Goal: Information Seeking & Learning: Find specific page/section

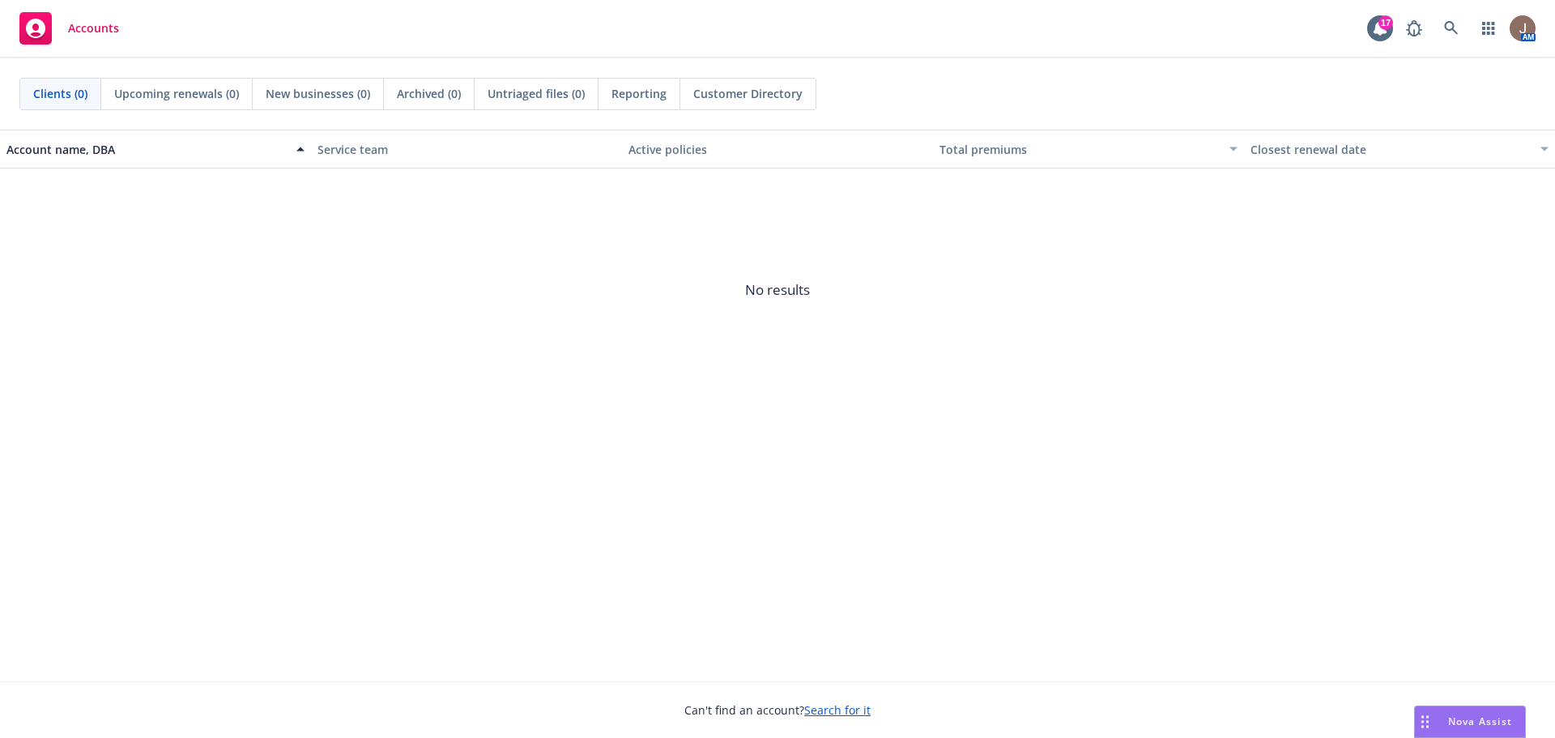
click at [1463, 721] on span "Nova Assist" at bounding box center [1480, 721] width 64 height 14
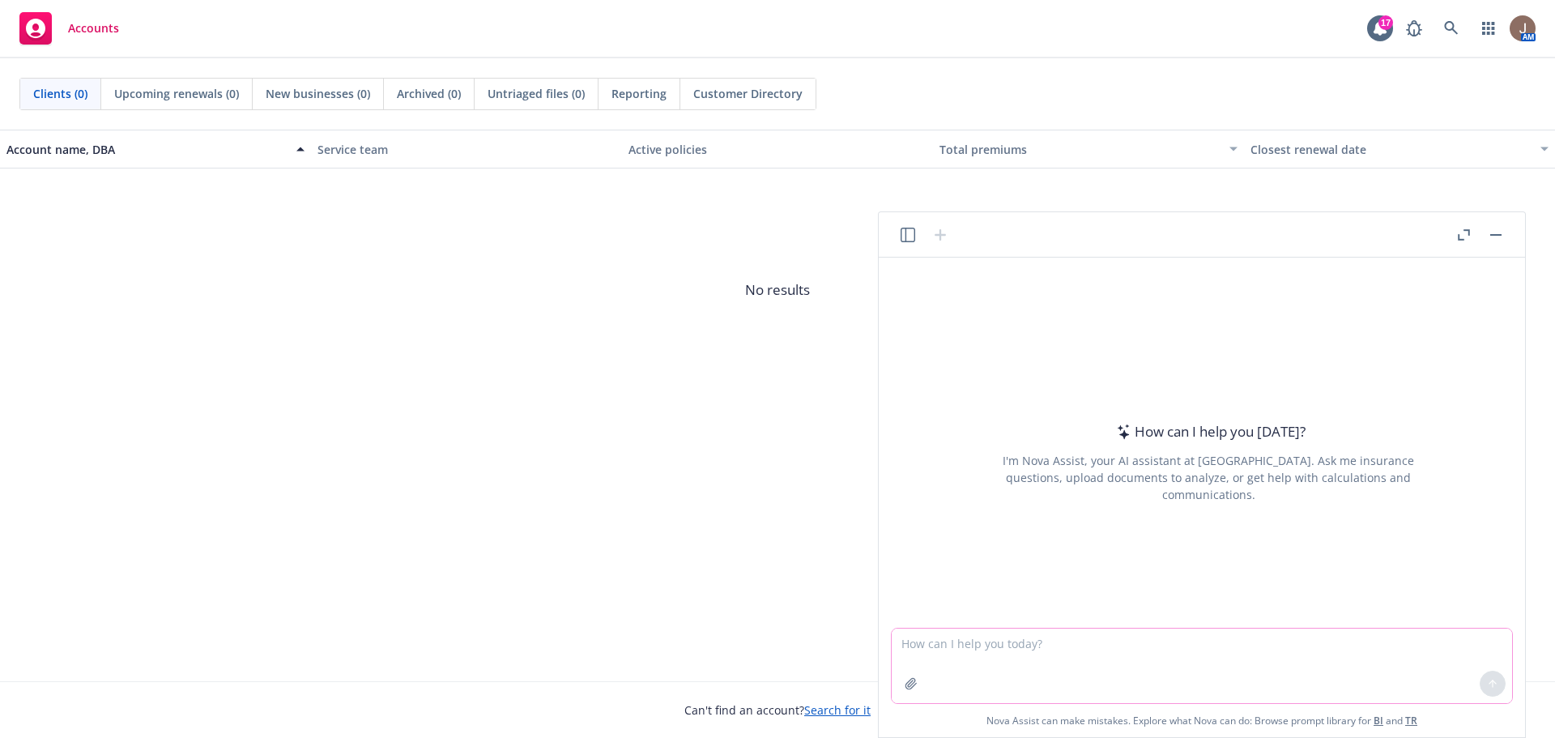
click at [1020, 654] on textarea at bounding box center [1202, 665] width 620 height 75
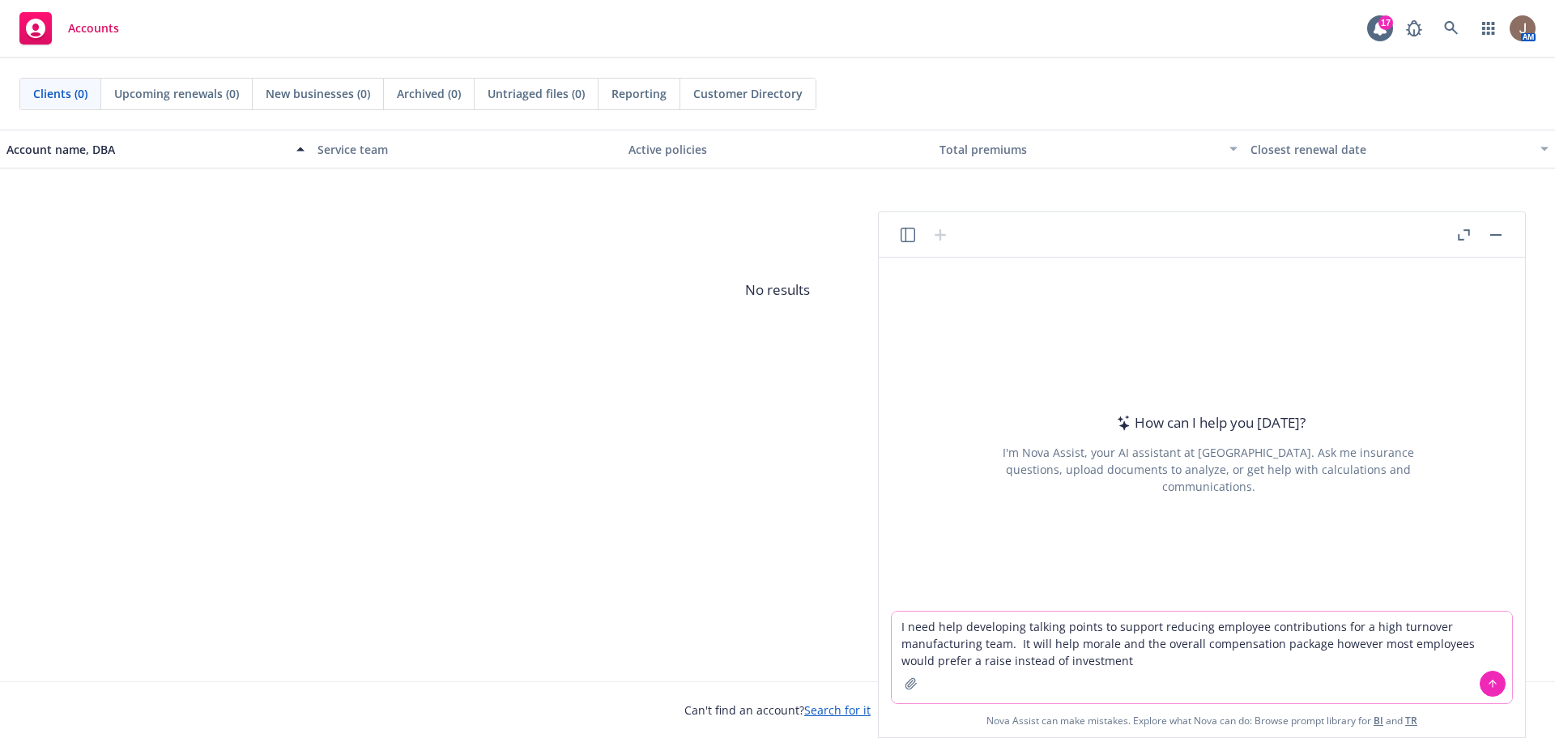
click at [1381, 644] on textarea "I need help developing talking points to support reducing employee contribution…" at bounding box center [1202, 657] width 620 height 92
click at [962, 658] on textarea "I need help developing talking points to support reducing employee contribution…" at bounding box center [1202, 657] width 620 height 92
click at [1263, 658] on textarea "I need help developing talking points to support reducing employee contribution…" at bounding box center [1202, 657] width 620 height 92
type textarea "I need help developing talking points to support reducing employee contribution…"
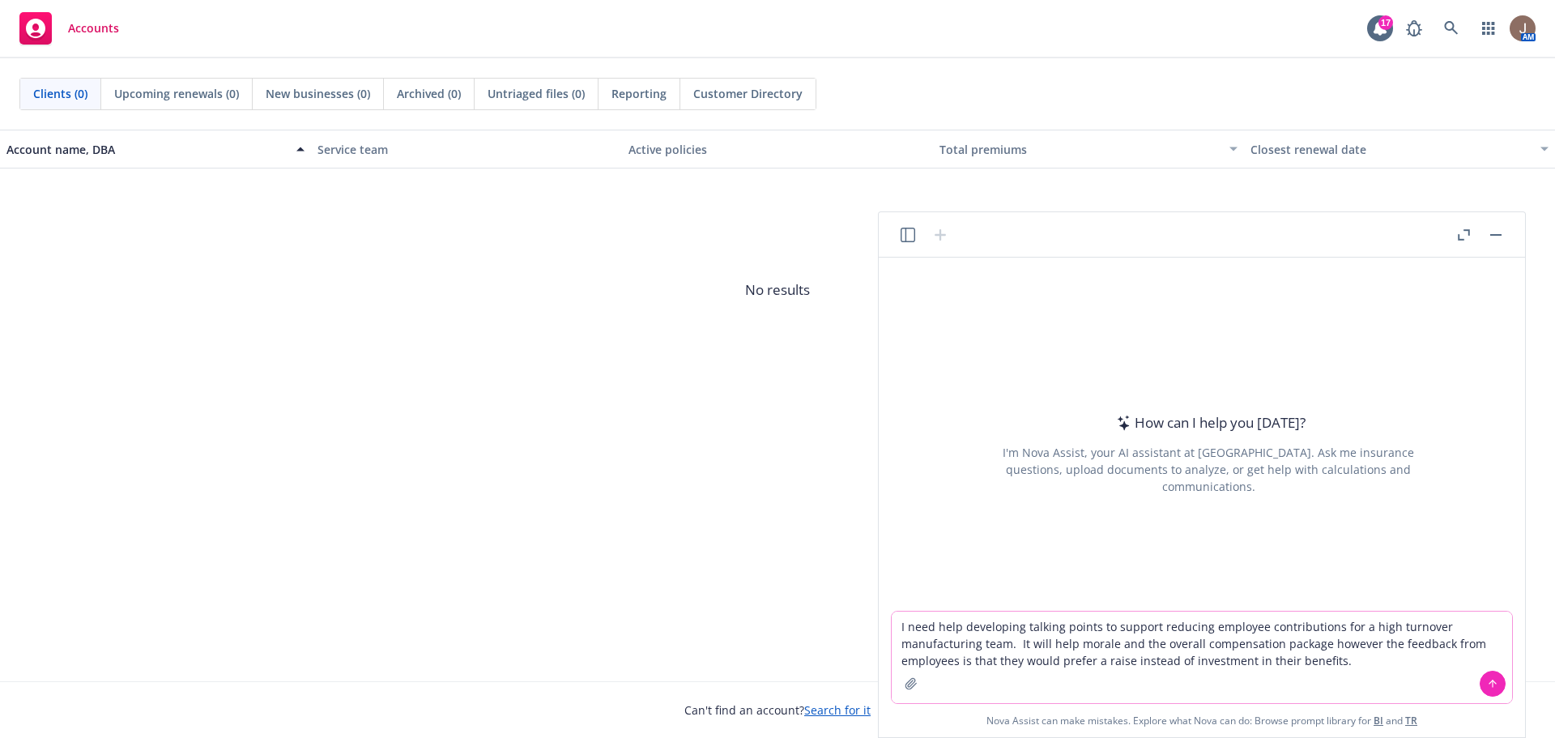
click at [1497, 683] on icon at bounding box center [1492, 683] width 11 height 11
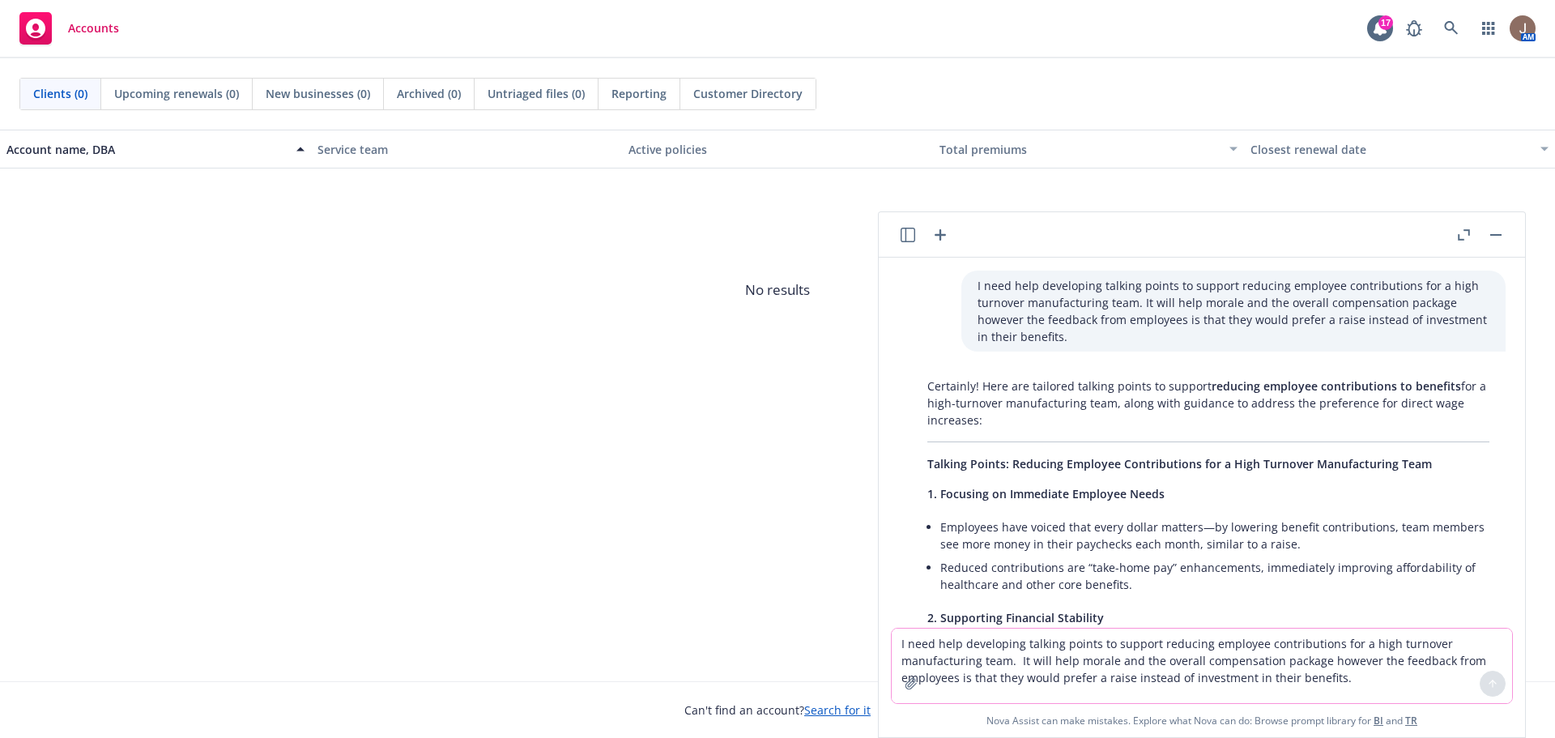
click at [936, 466] on span "Talking Points: Reducing Employee Contributions for a High Turnover Manufacturi…" at bounding box center [1179, 463] width 505 height 15
click at [931, 464] on span "Talking Points: Reducing Employee Contributions for a High Turnover Manufacturi…" at bounding box center [1179, 463] width 505 height 15
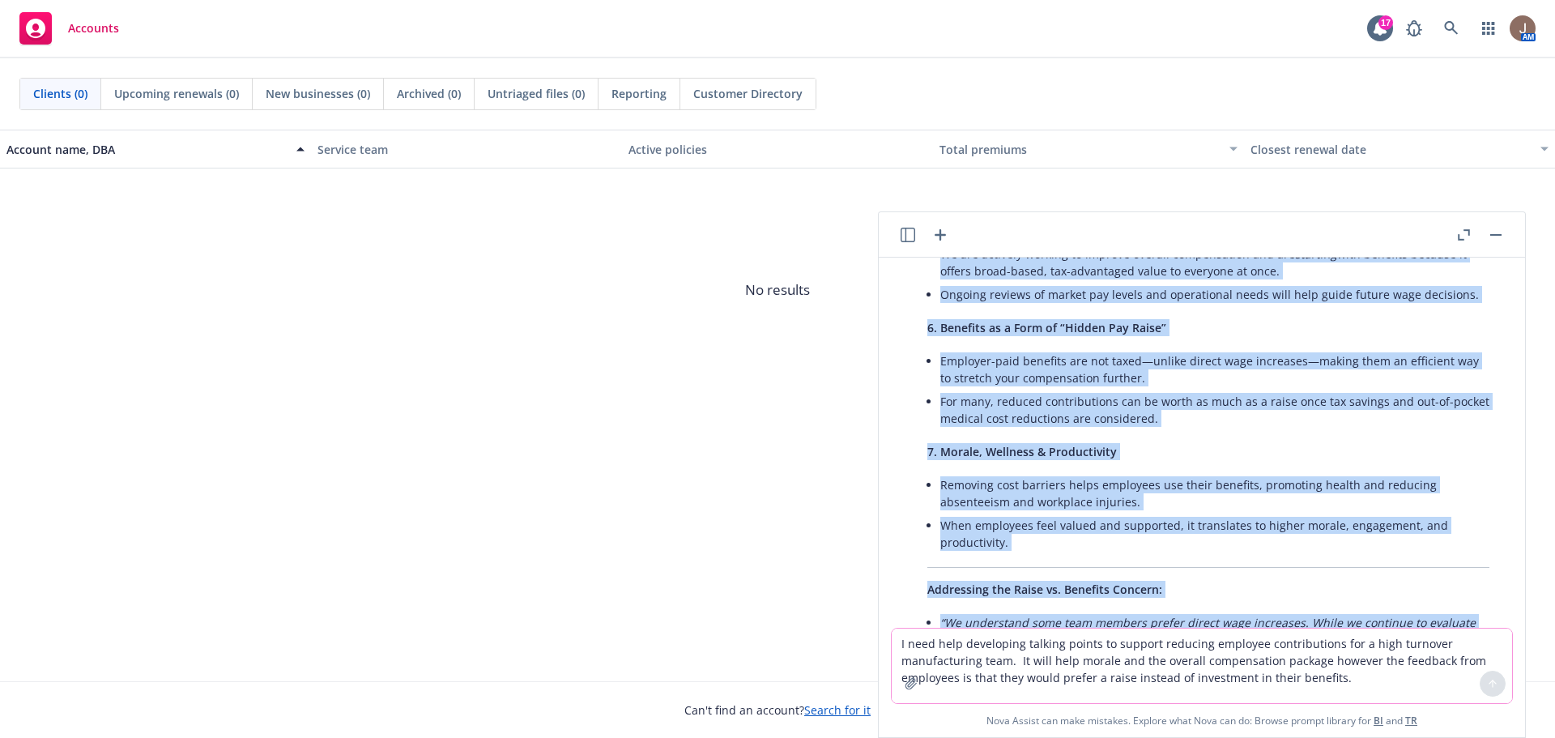
scroll to position [952, 0]
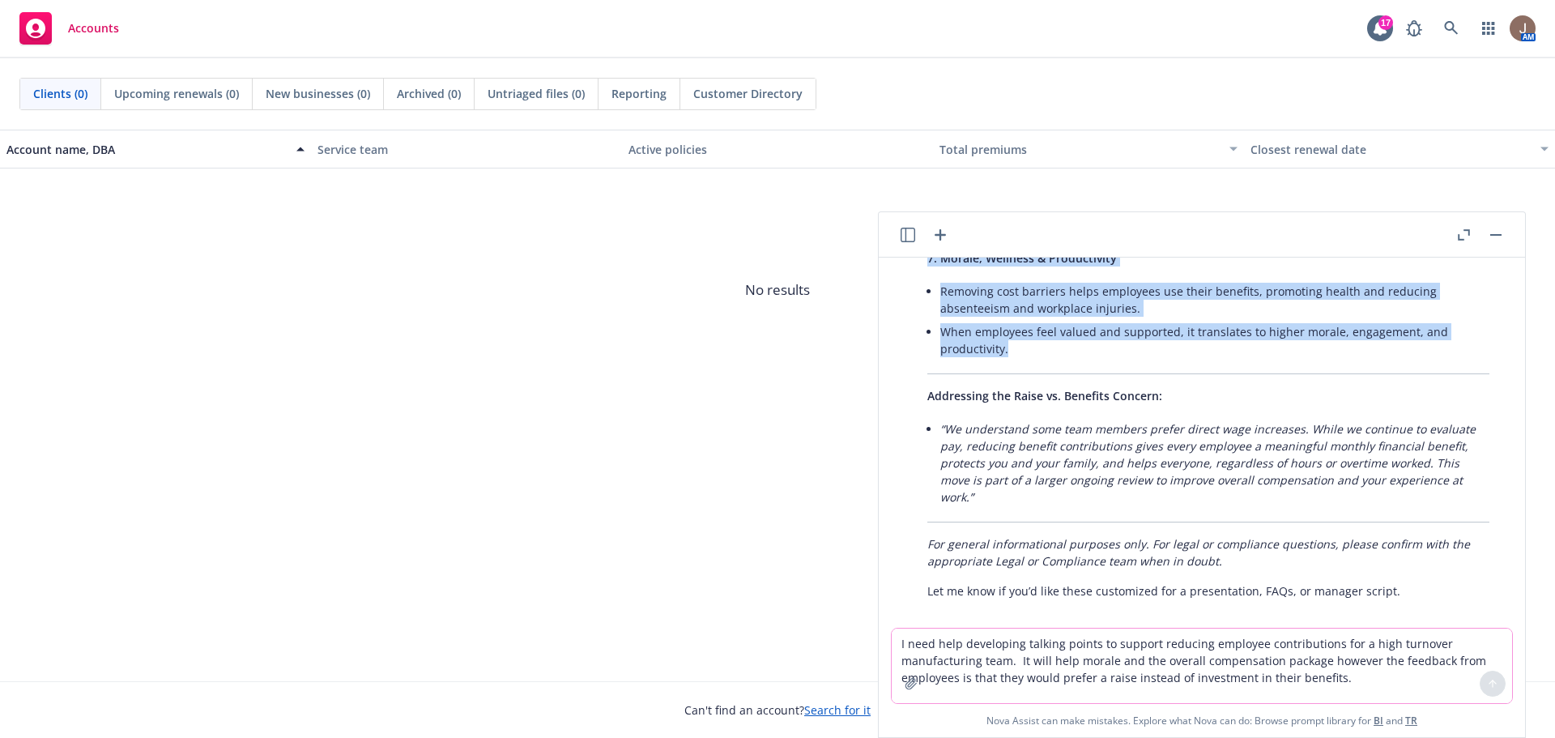
drag, startPoint x: 929, startPoint y: 464, endPoint x: 1037, endPoint y: 356, distance: 152.9
click at [1037, 356] on div "Certainly! Here are tailored talking points to support reducing employee contri…" at bounding box center [1208, 12] width 594 height 1186
copy div "Loremip Dolors: Ametcons Adipisci Elitseddoeius tem i Utla Etdolore Magnaaliqua…"
click at [1234, 364] on div "Certainly! Here are tailored talking points to support reducing employee contri…" at bounding box center [1208, 12] width 594 height 1186
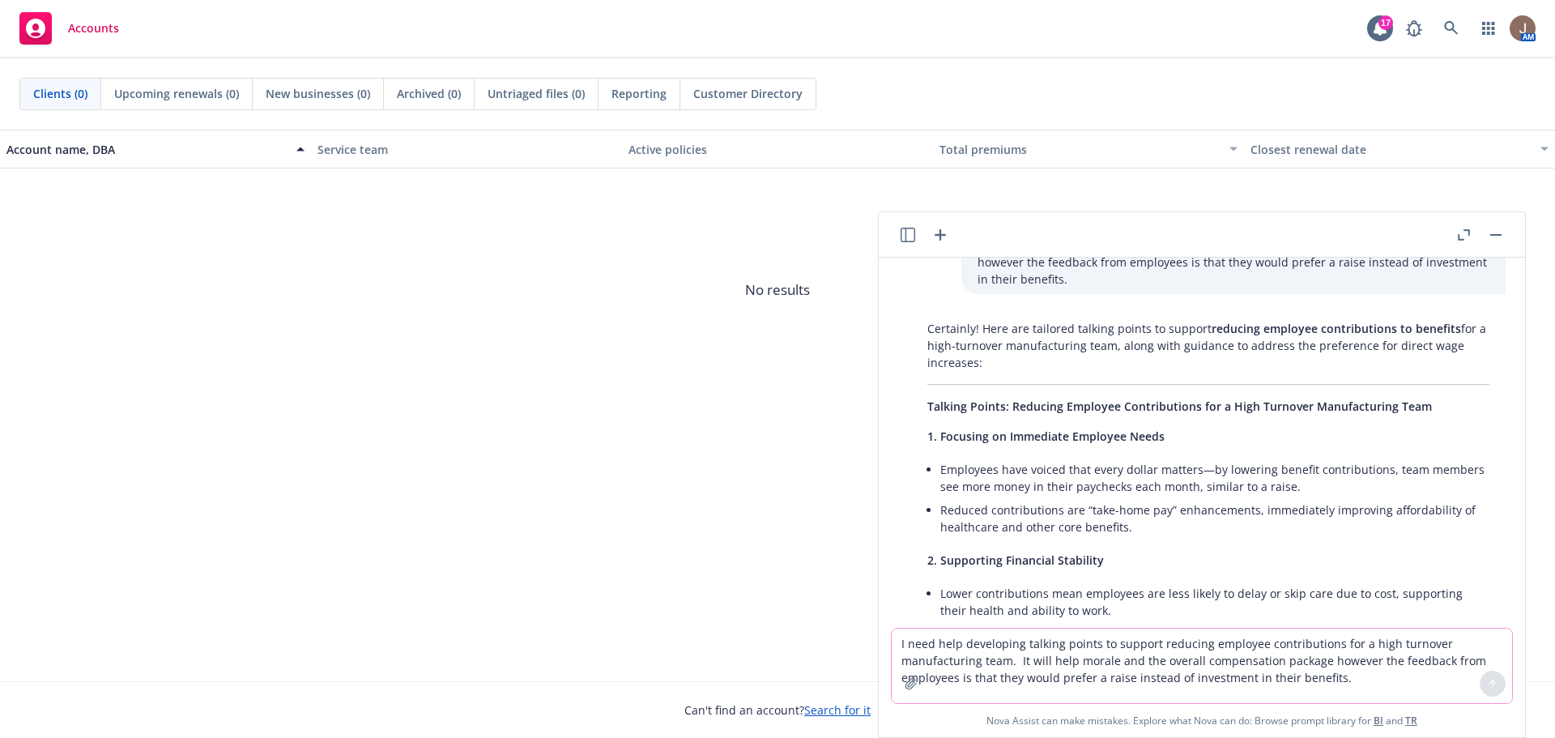
scroll to position [0, 0]
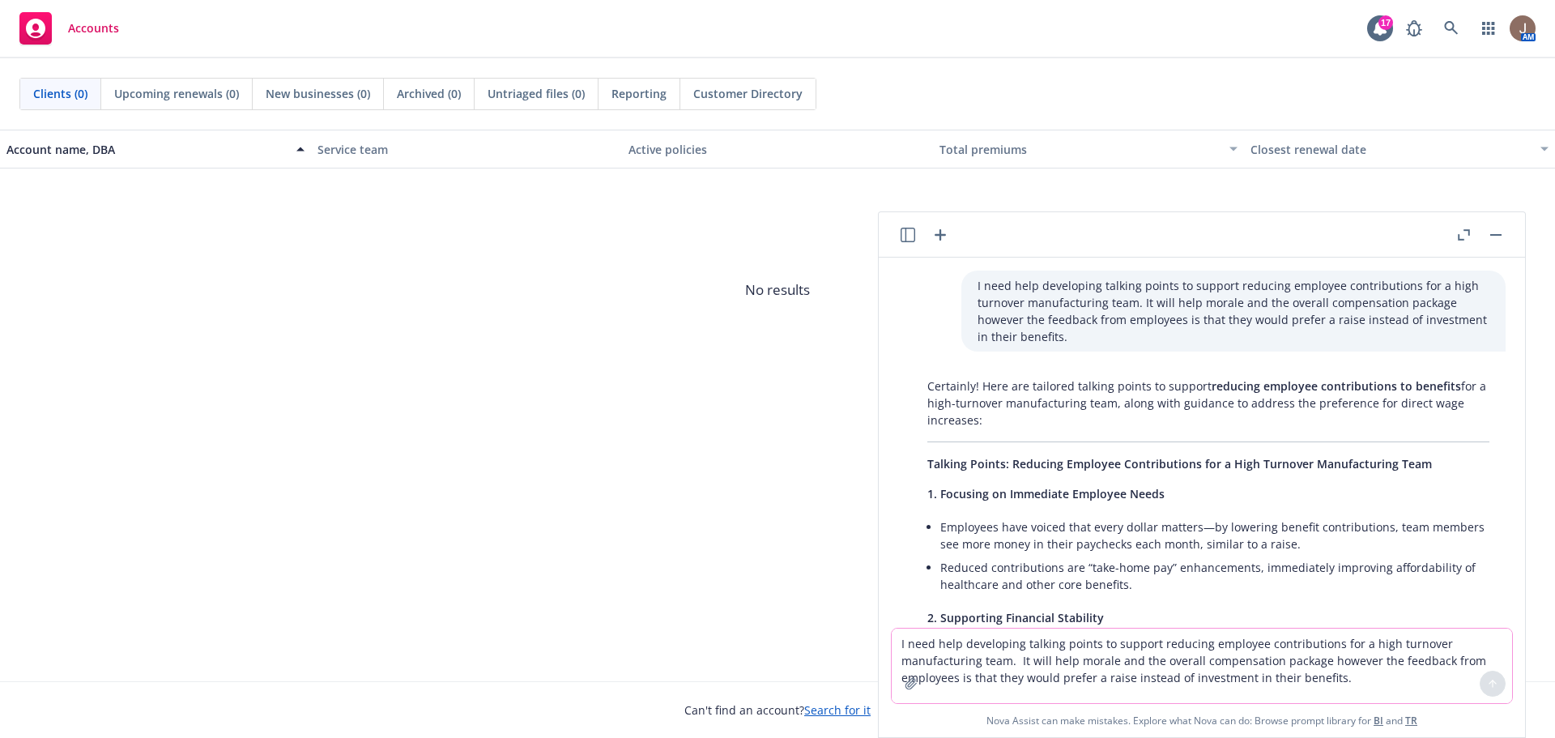
click at [1034, 649] on textarea "I need help developing talking points to support reducing employee contribution…" at bounding box center [1202, 665] width 620 height 75
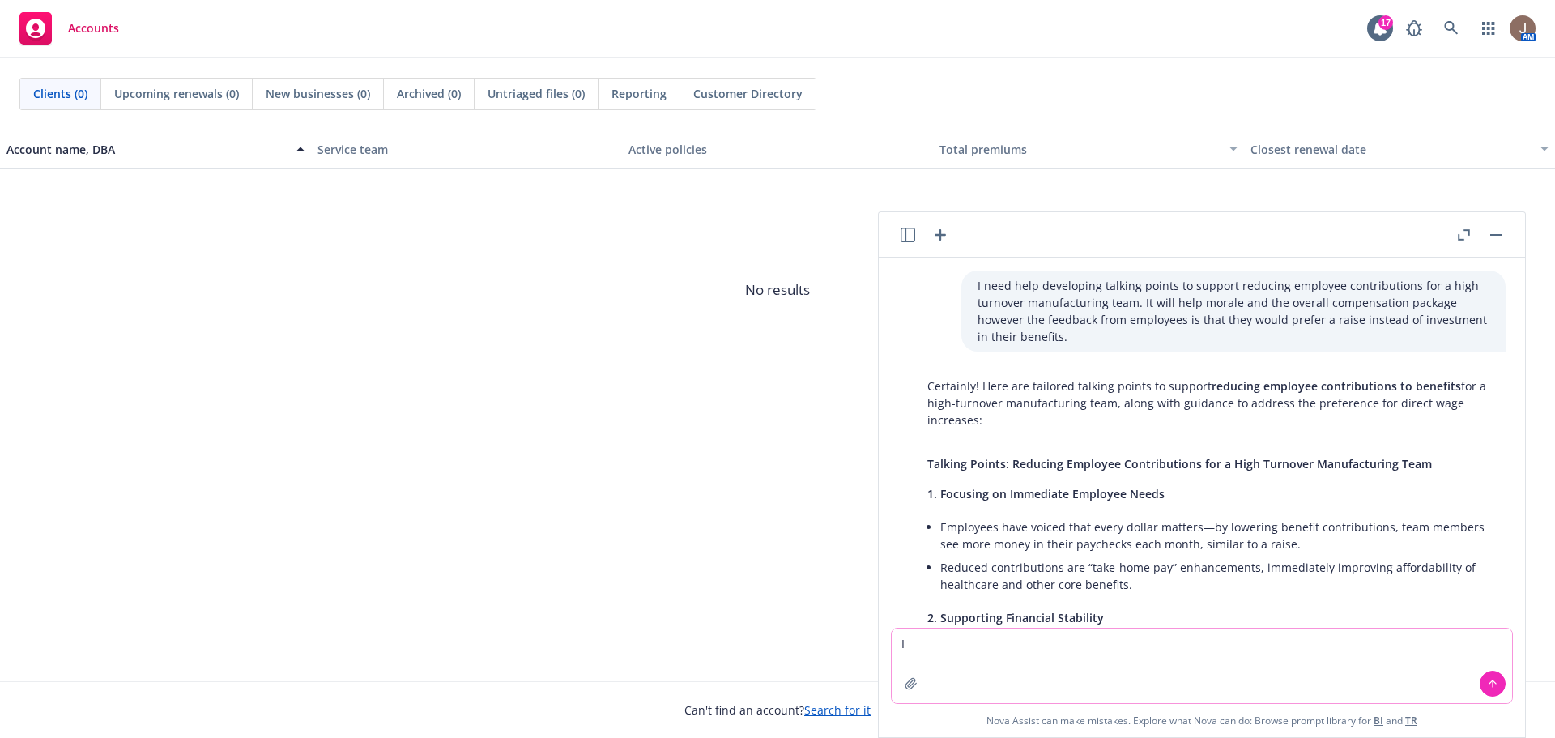
type textarea "I"
type textarea "can you help me draft a table showing the impact of taxation on a long term dis…"
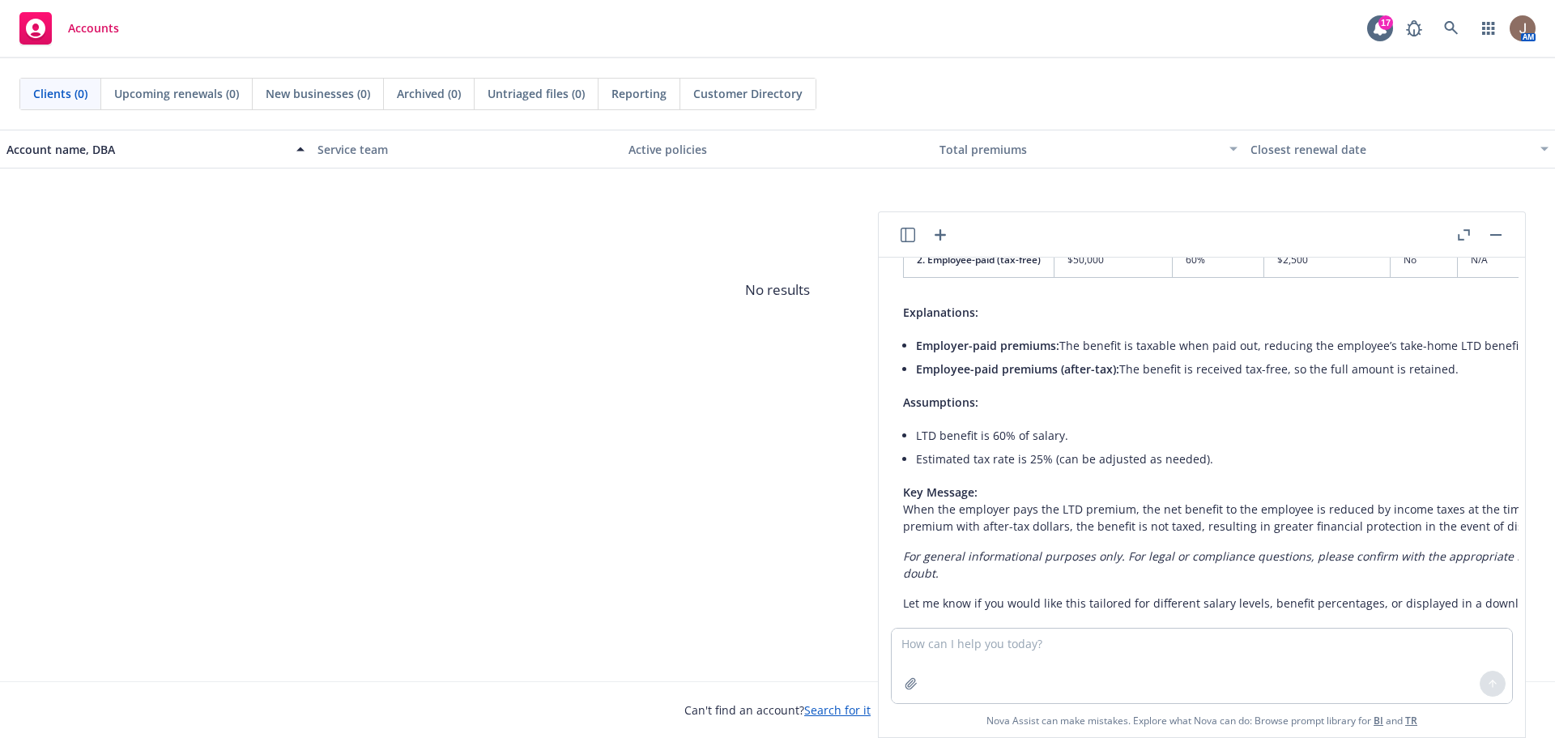
scroll to position [1569, 13]
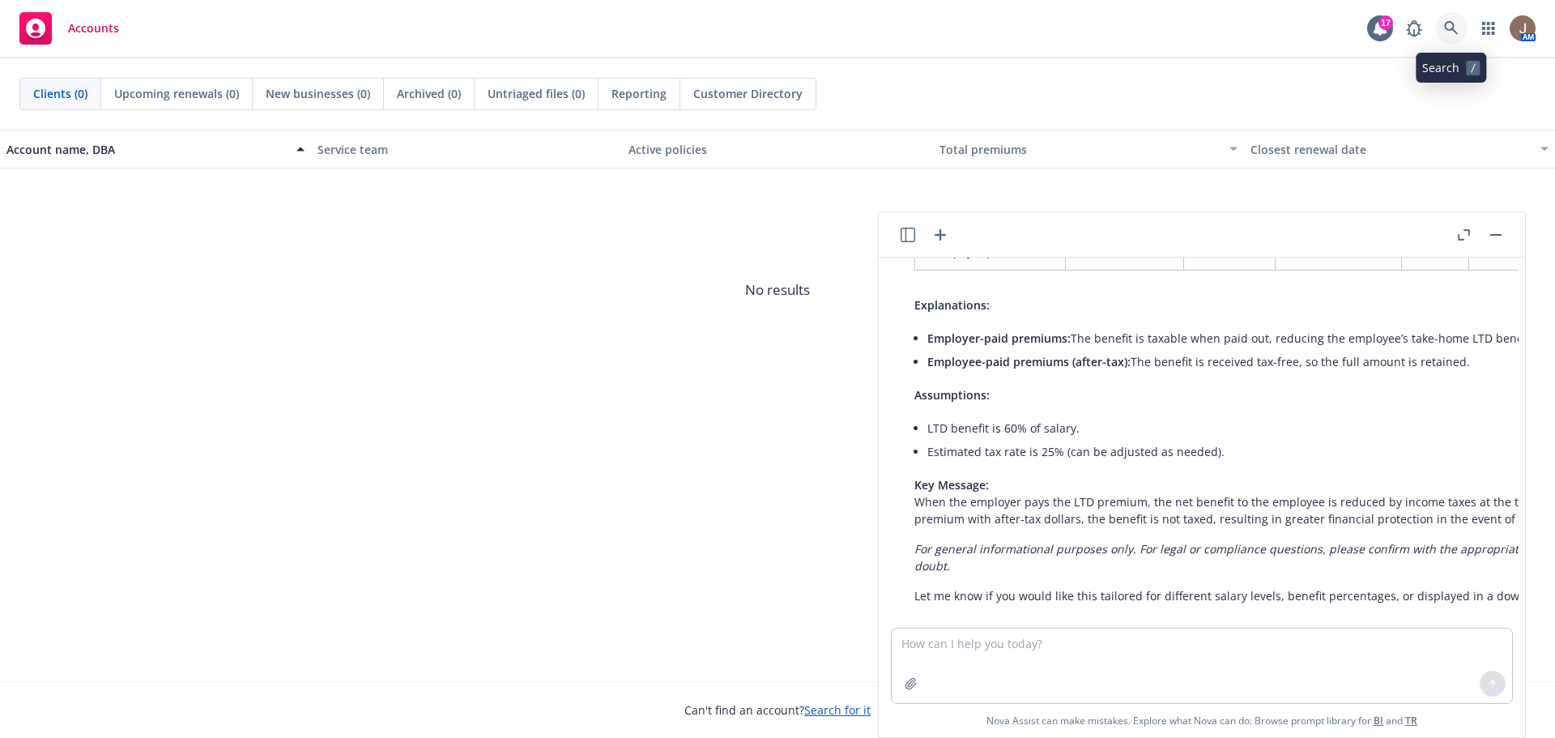
click at [1446, 26] on icon at bounding box center [1451, 28] width 14 height 14
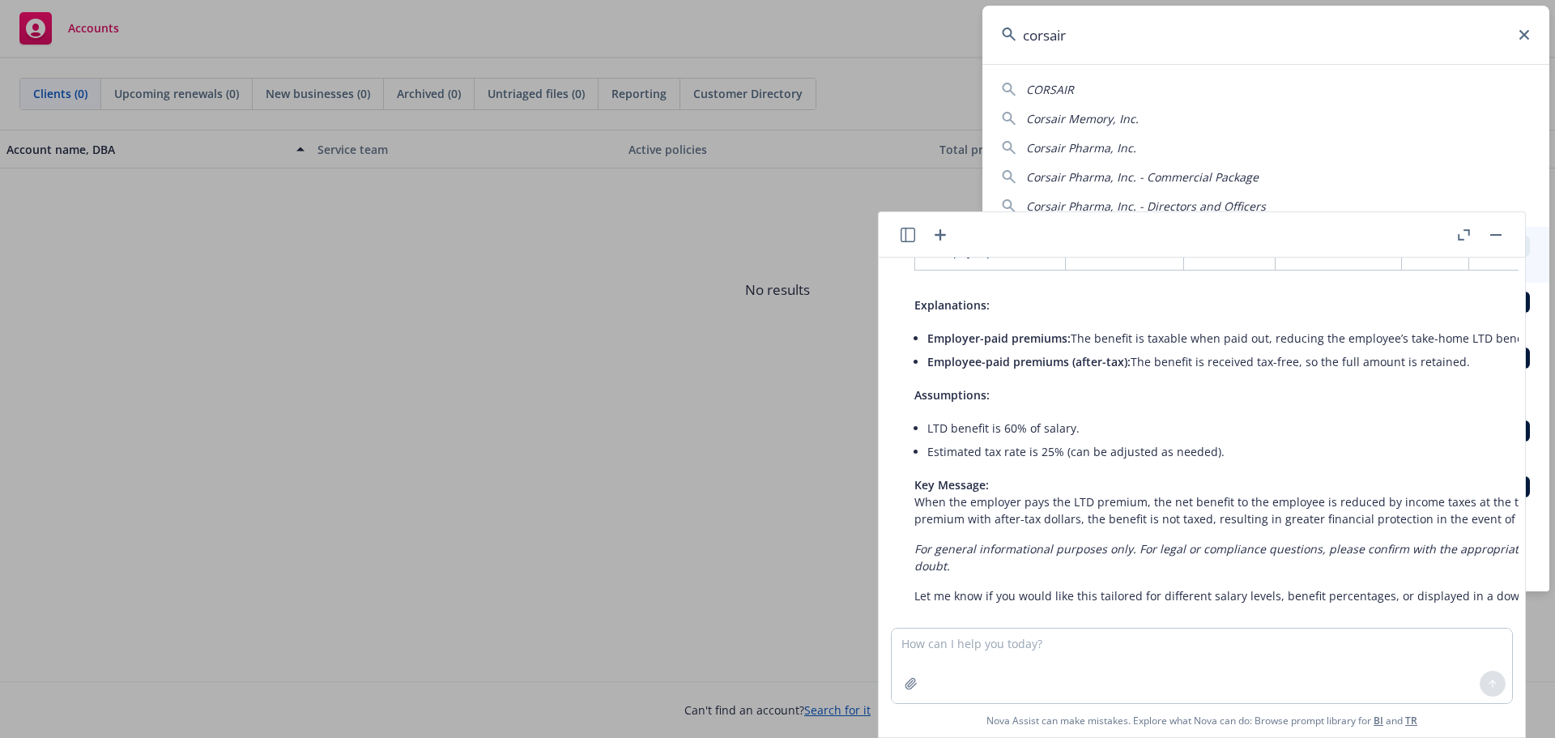
click at [1101, 117] on span "Corsair Memory, Inc." at bounding box center [1082, 118] width 113 height 15
type input "Corsair Memory, Inc."
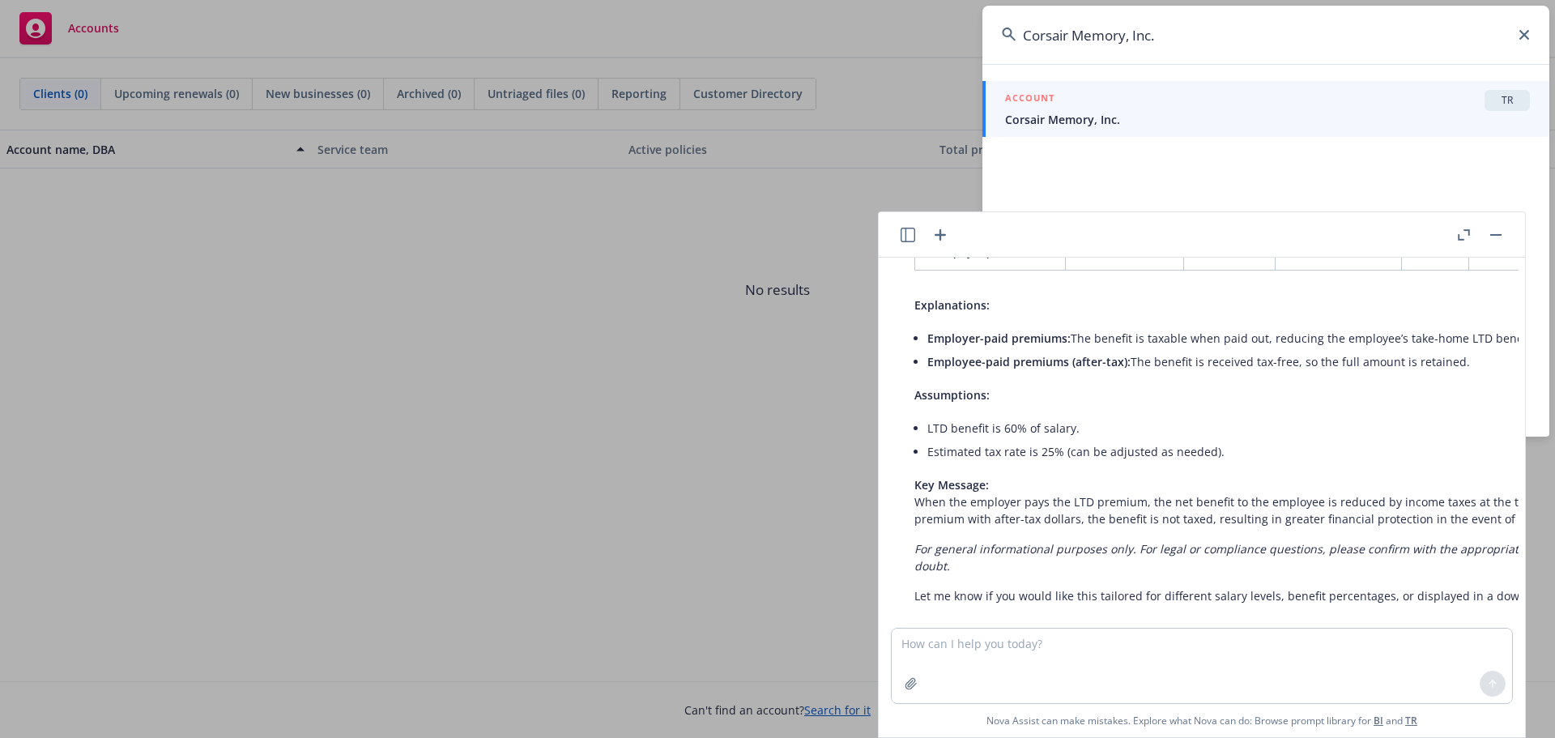
click at [1097, 113] on span "Corsair Memory, Inc." at bounding box center [1267, 119] width 525 height 17
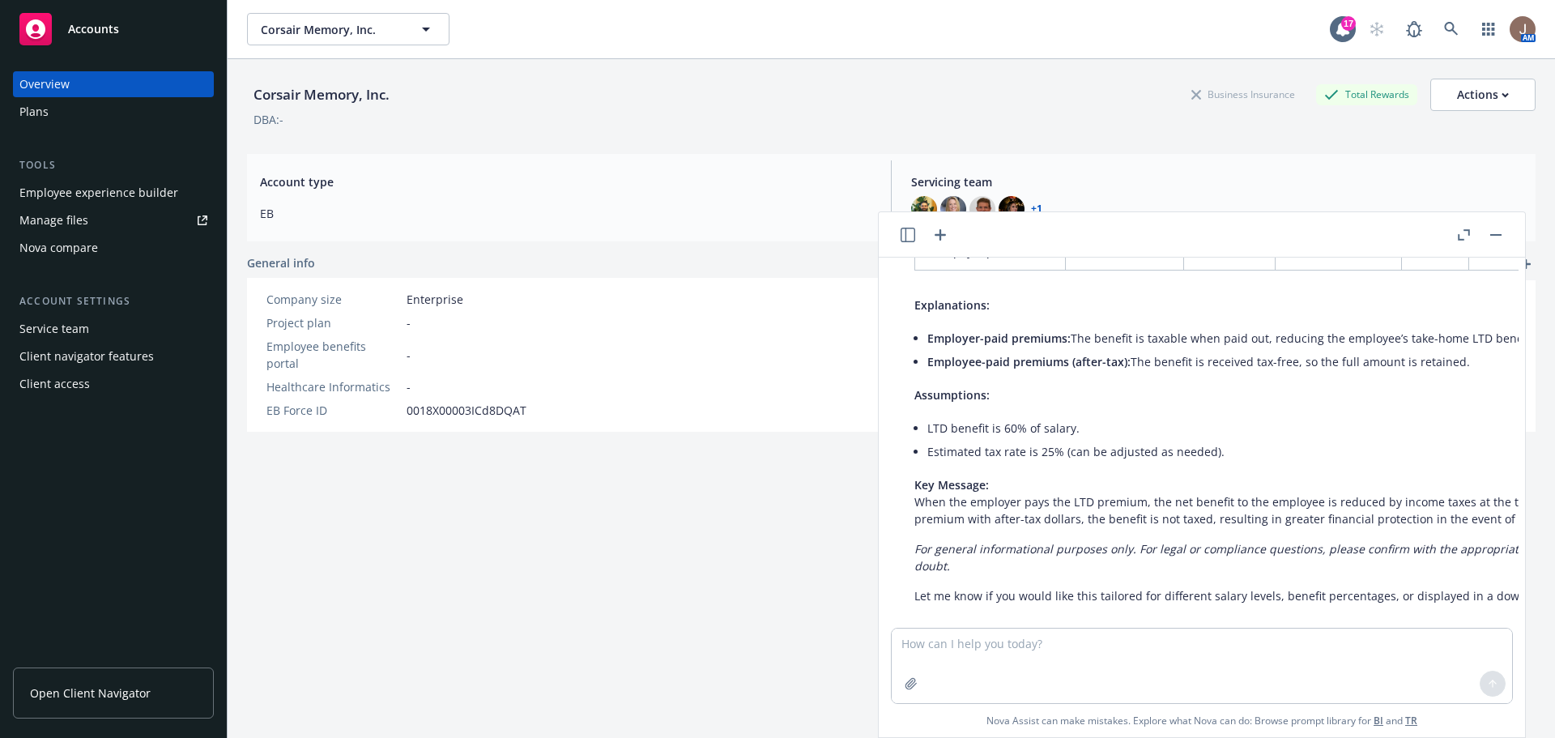
click at [46, 110] on div "Plans" at bounding box center [33, 112] width 29 height 26
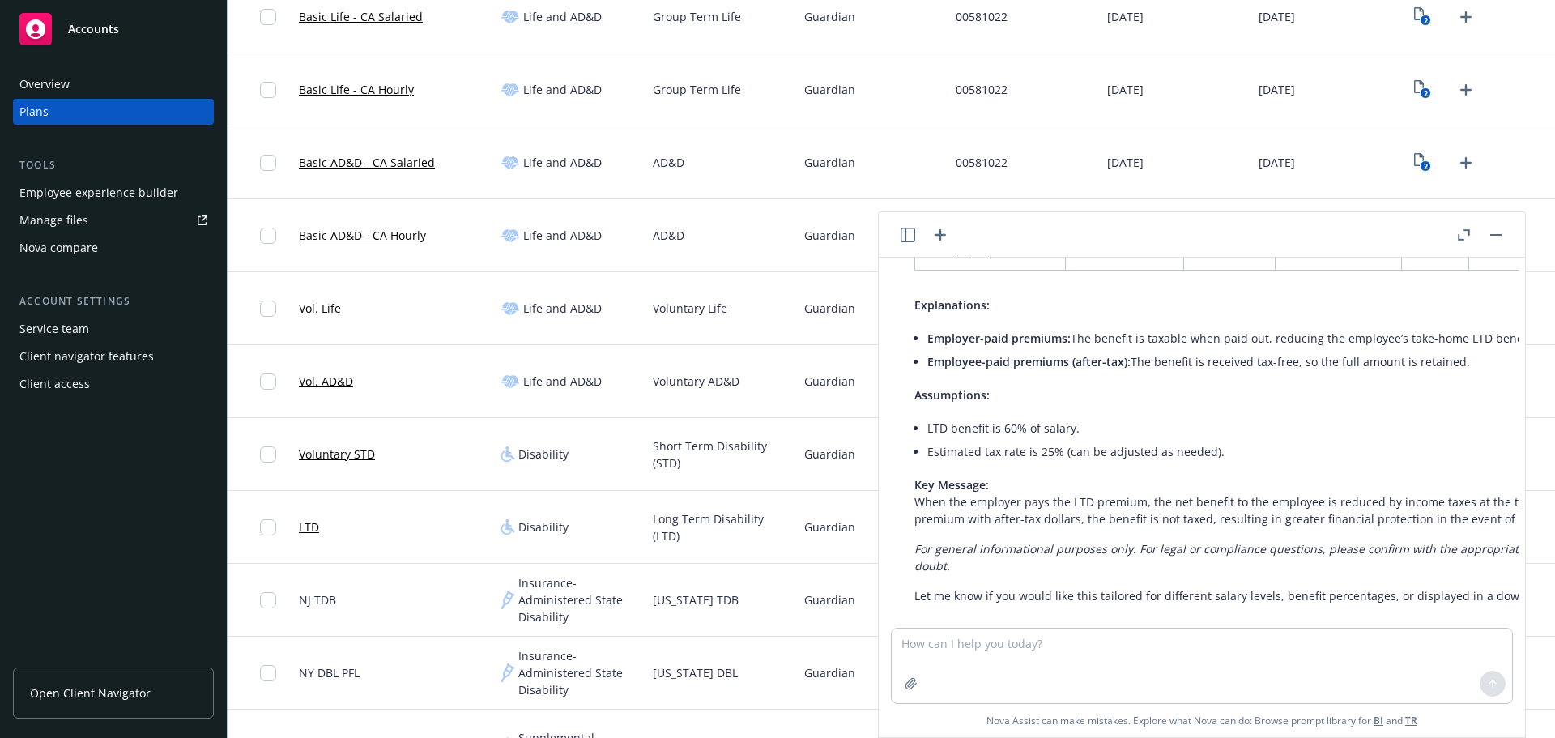
scroll to position [810, 0]
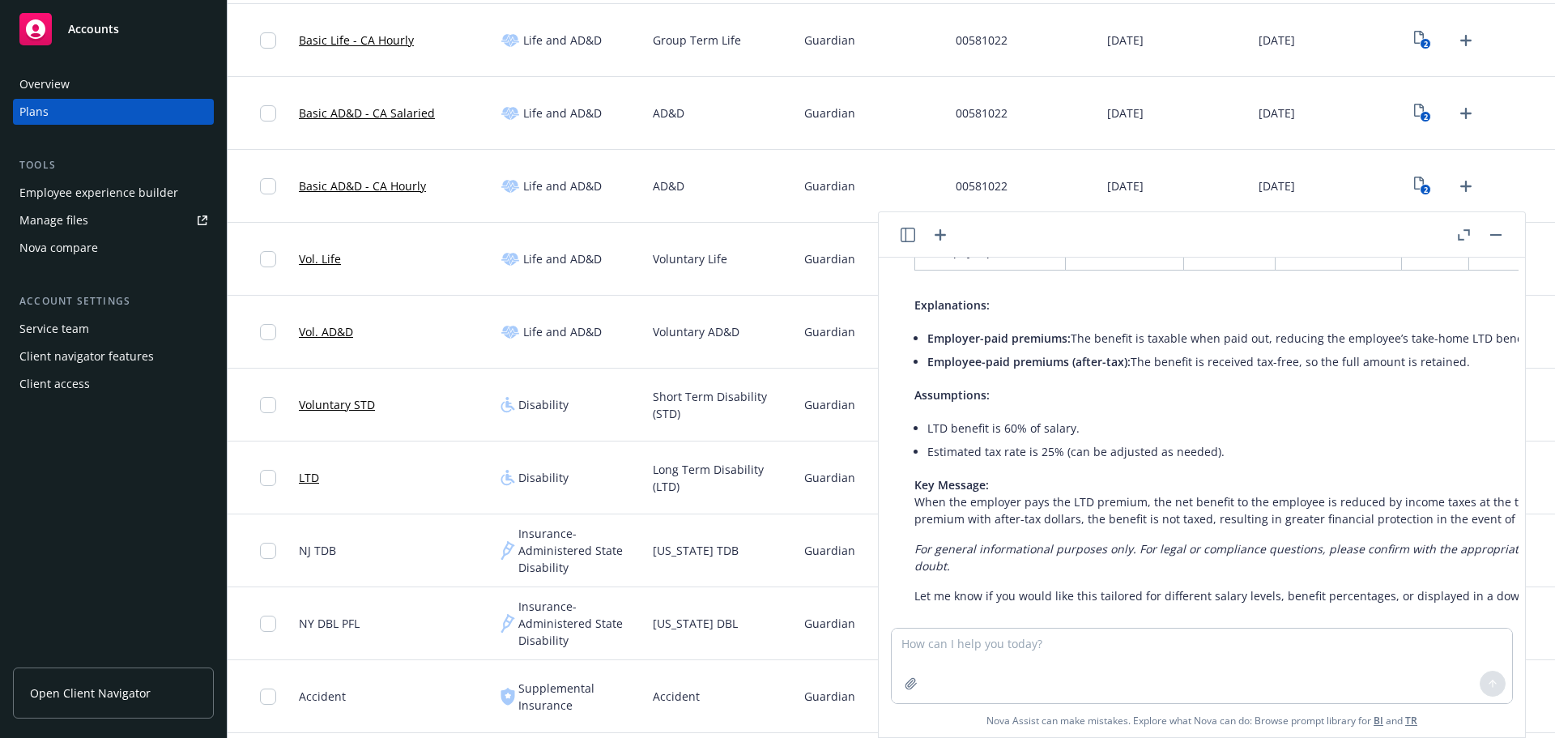
click at [414, 479] on div "LTD" at bounding box center [393, 477] width 202 height 73
click at [1463, 230] on icon "button" at bounding box center [1464, 234] width 12 height 11
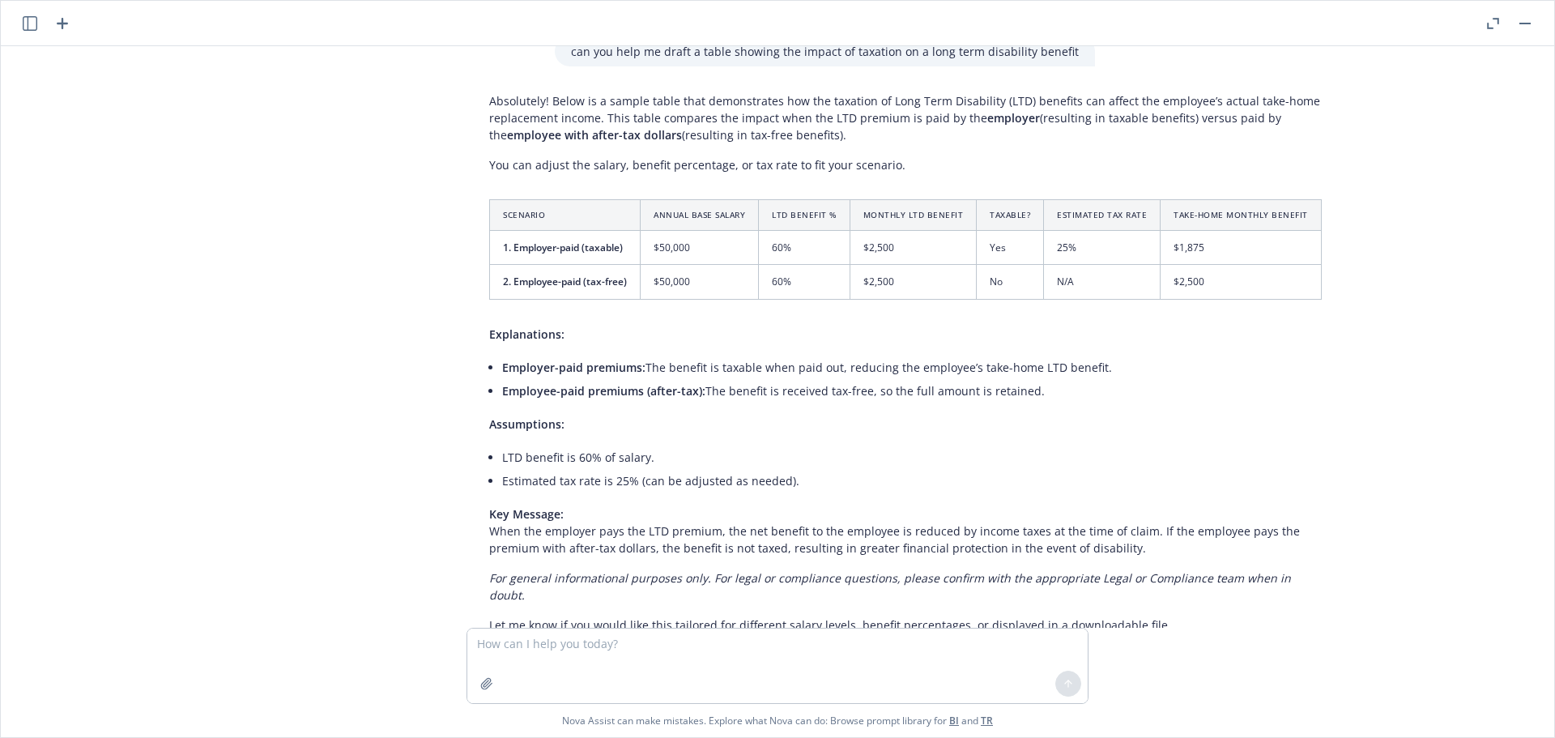
click at [1493, 27] on icon "button" at bounding box center [1493, 23] width 12 height 11
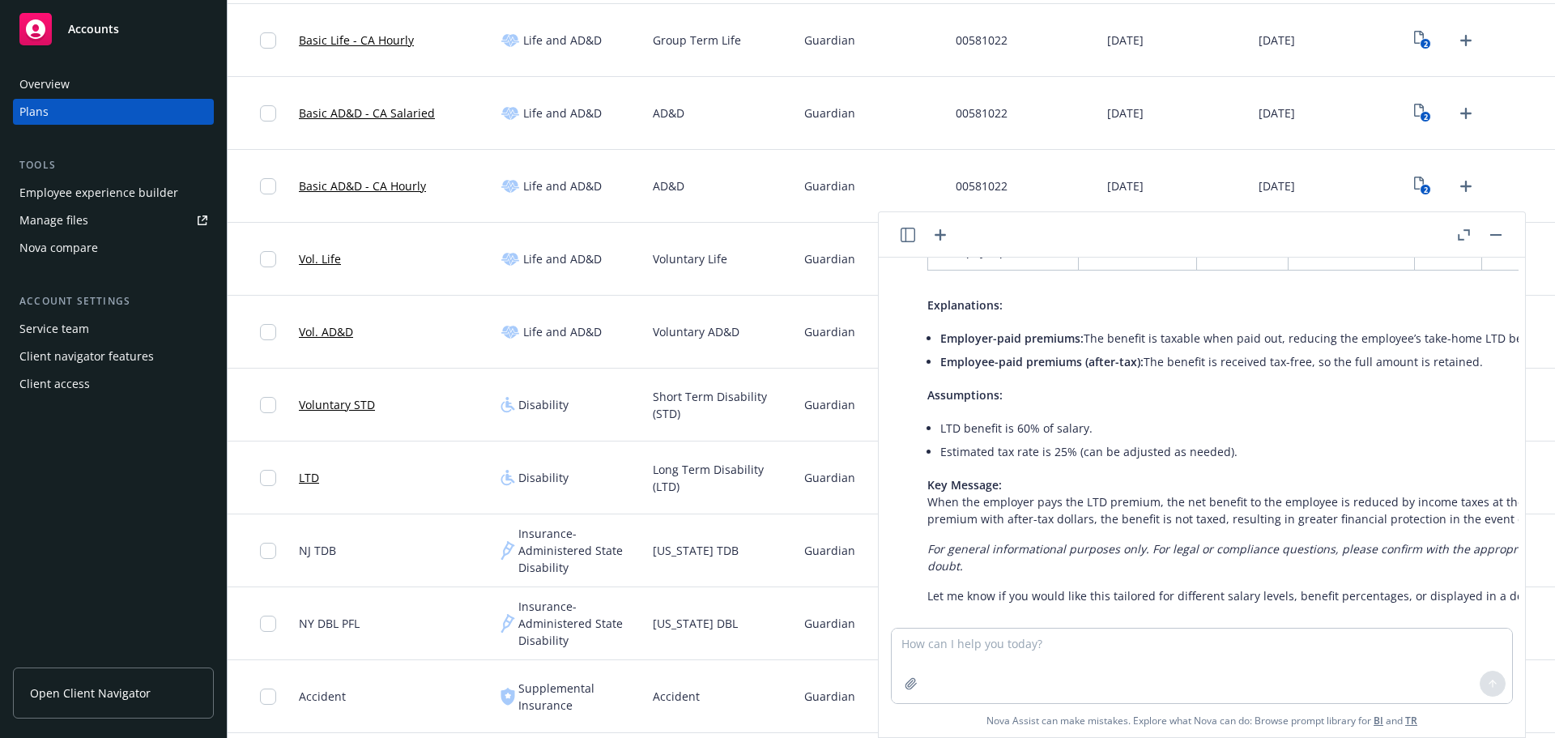
click at [1497, 236] on button "button" at bounding box center [1495, 234] width 19 height 19
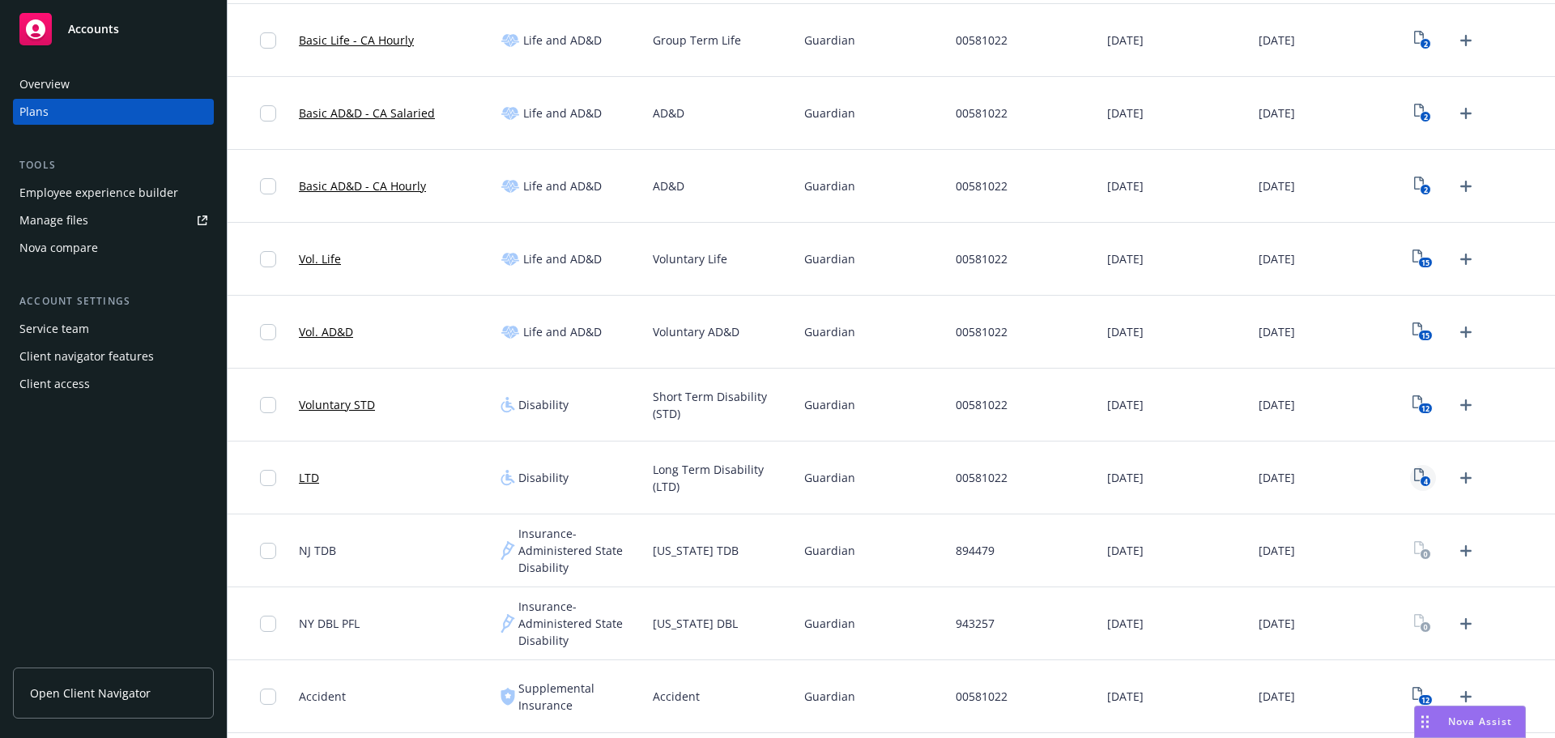
click at [1414, 471] on icon "View Plan Documents" at bounding box center [1419, 474] width 10 height 13
